Goal: Information Seeking & Learning: Learn about a topic

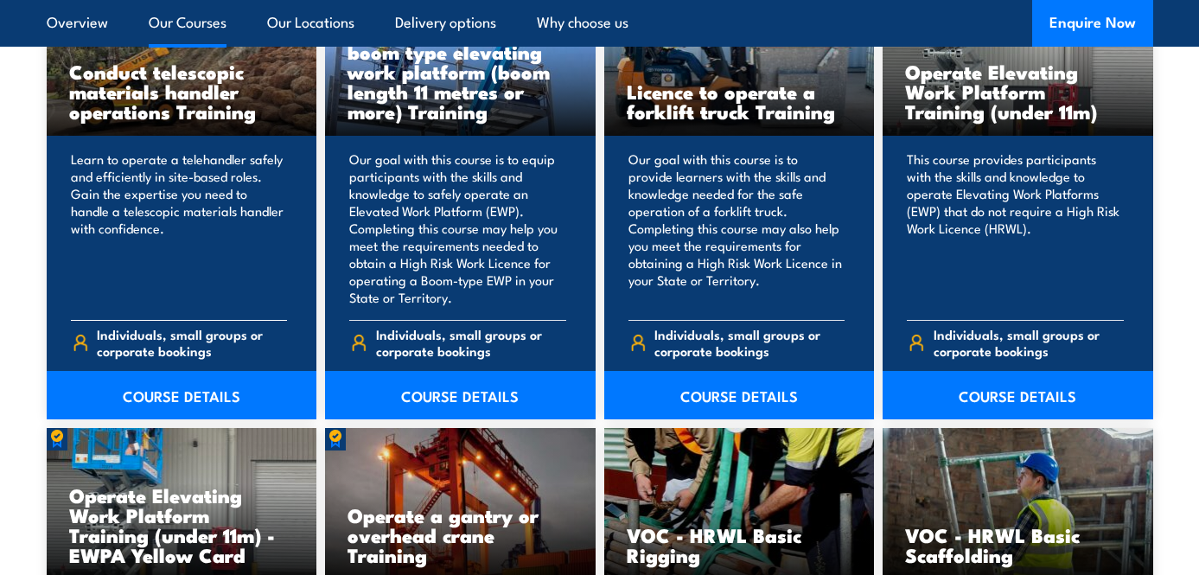
scroll to position [1432, 0]
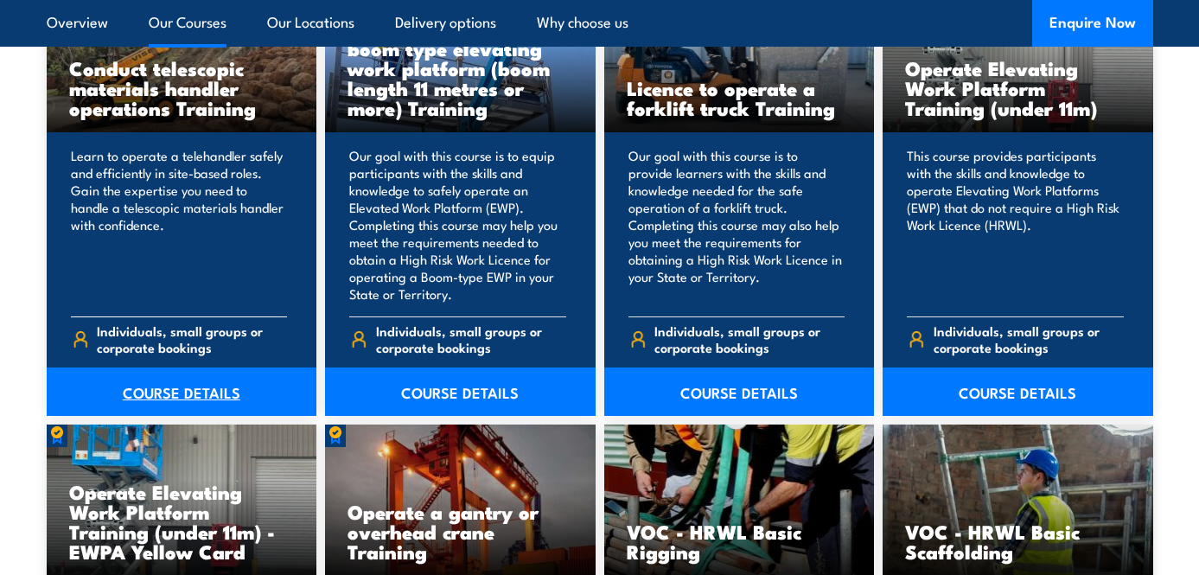
click at [179, 383] on link "COURSE DETAILS" at bounding box center [182, 391] width 270 height 48
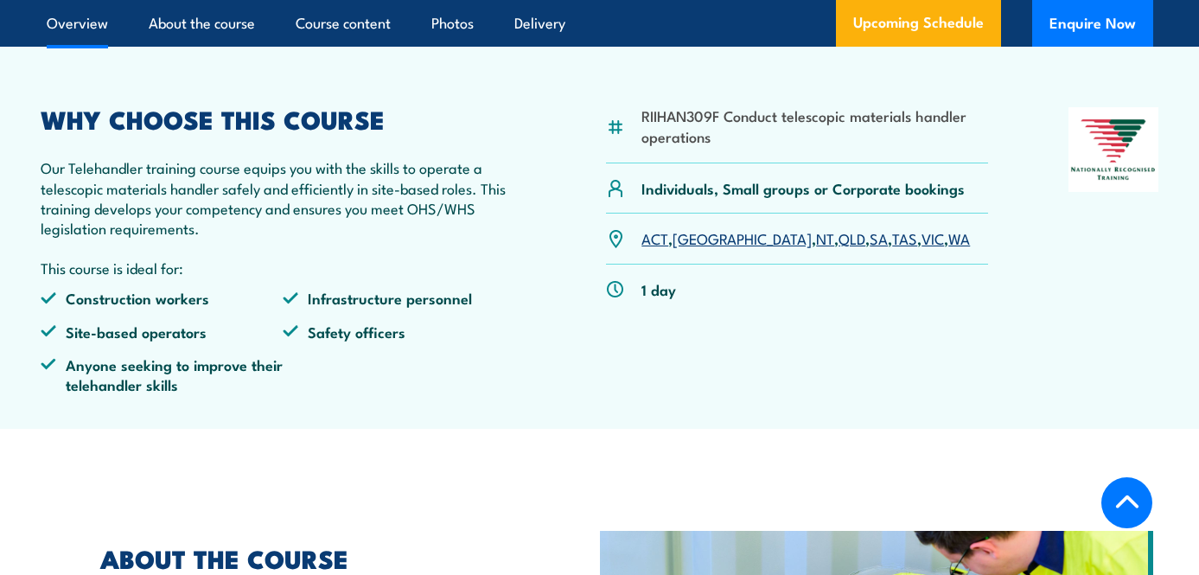
scroll to position [496, 0]
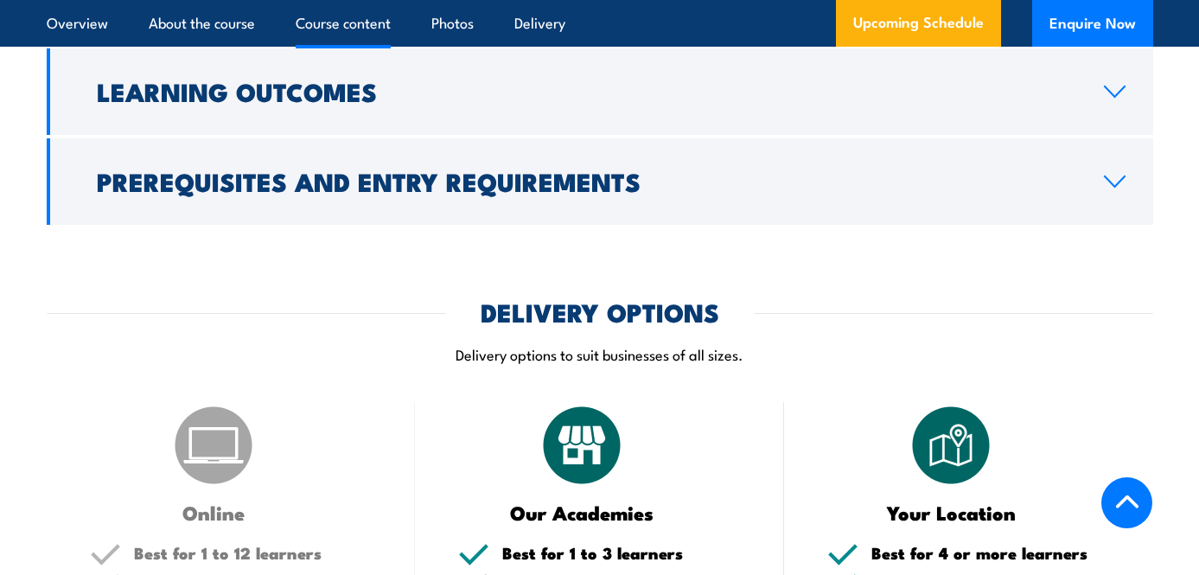
click at [289, 102] on h2 "Learning Outcomes" at bounding box center [586, 90] width 979 height 22
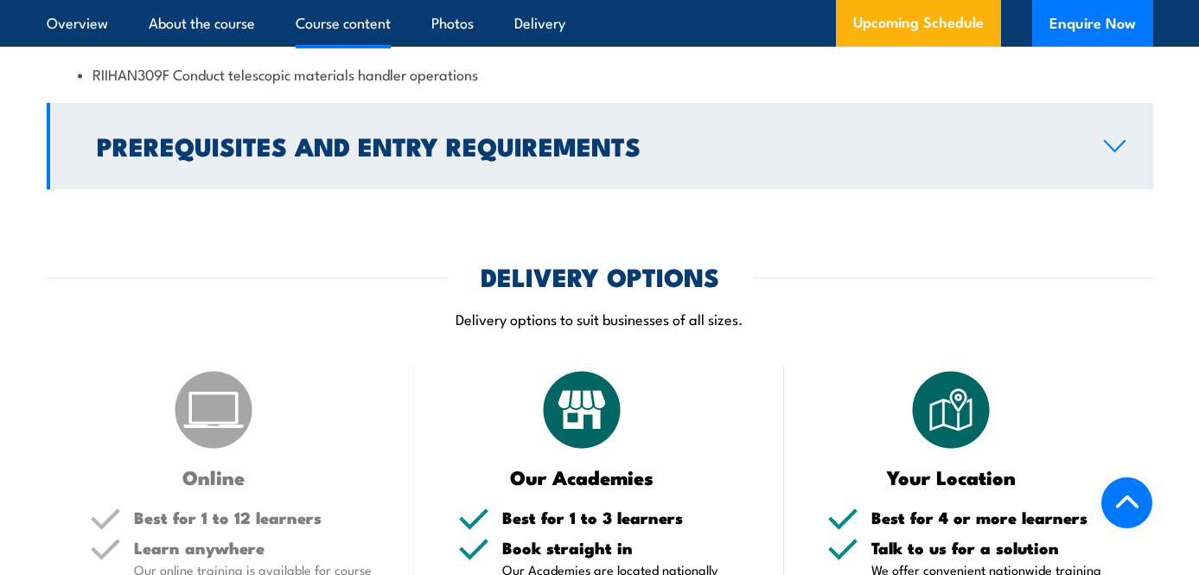
scroll to position [1631, 0]
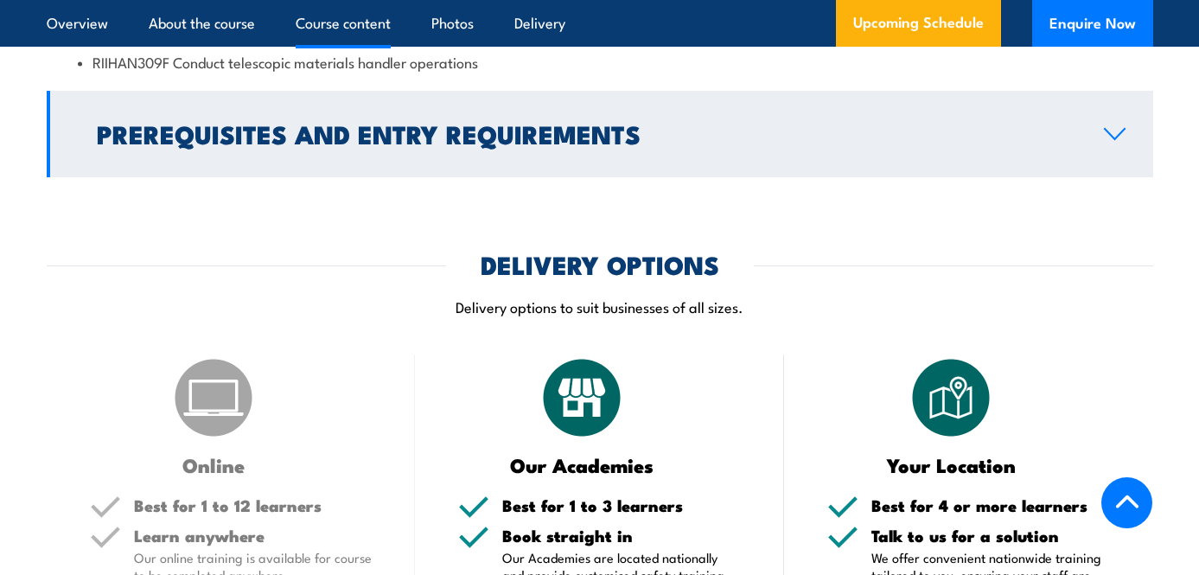
click at [289, 144] on h2 "Prerequisites and Entry Requirements" at bounding box center [586, 133] width 979 height 22
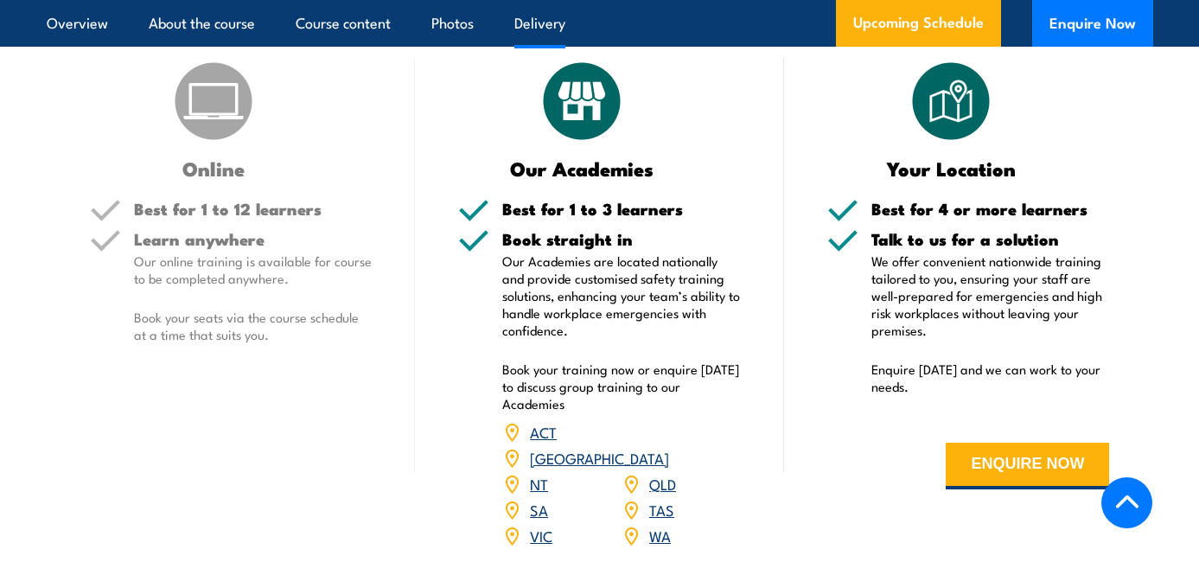
scroll to position [2095, 0]
